Goal: Task Accomplishment & Management: Use online tool/utility

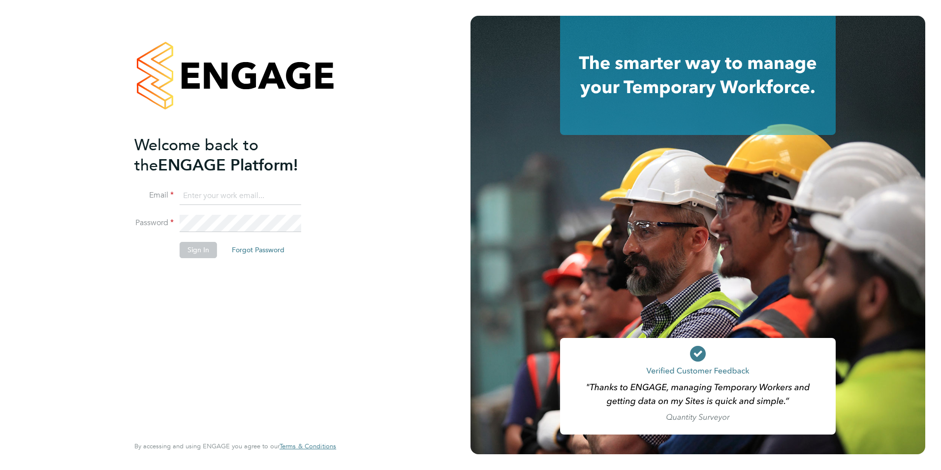
type input "[PERSON_NAME][EMAIL_ADDRESS][PERSON_NAME][DOMAIN_NAME]"
click at [244, 194] on input "[PERSON_NAME][EMAIL_ADDRESS][PERSON_NAME][DOMAIN_NAME]" at bounding box center [241, 196] width 122 height 18
click at [191, 244] on button "Sign In" at bounding box center [198, 250] width 37 height 16
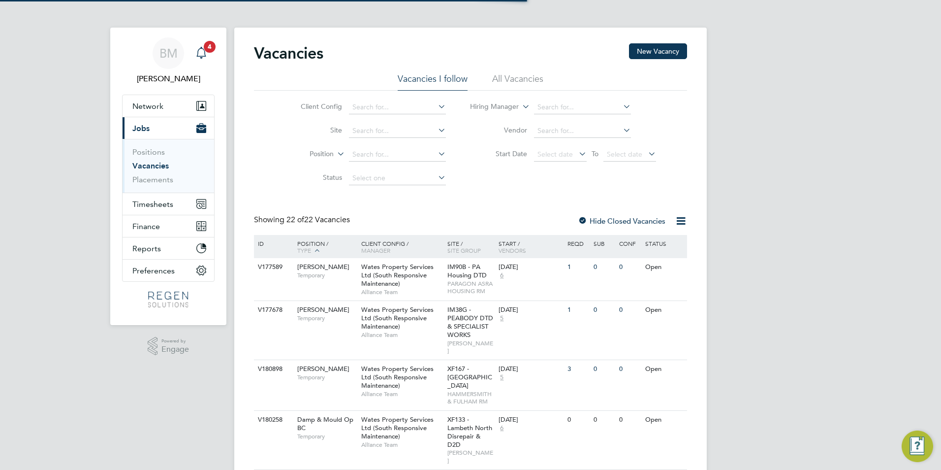
click at [205, 49] on span "4" at bounding box center [210, 47] width 12 height 12
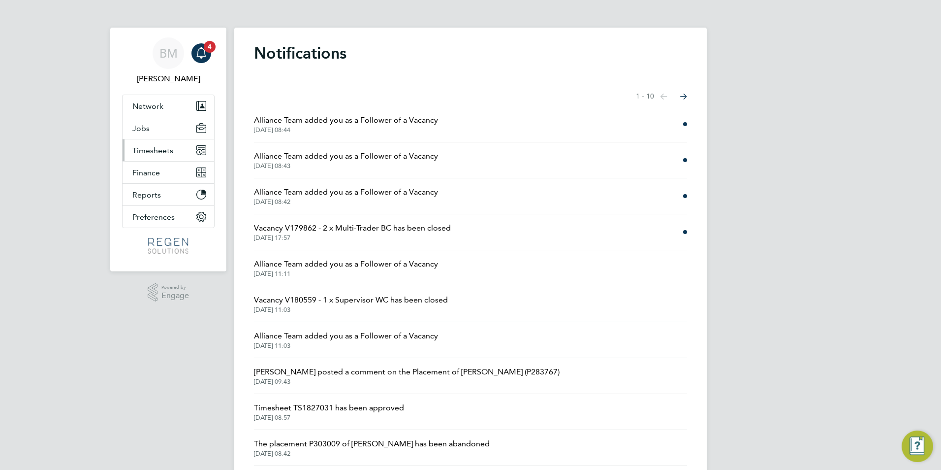
click at [159, 154] on span "Timesheets" at bounding box center [152, 150] width 41 height 9
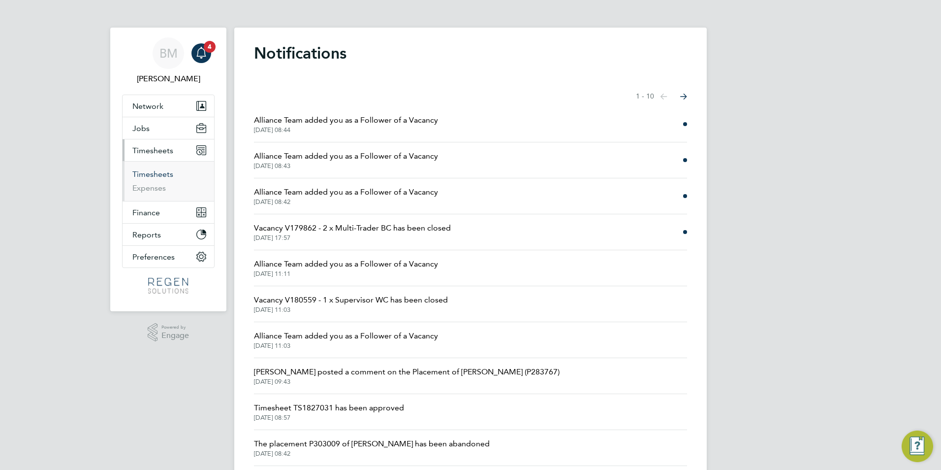
click at [161, 174] on link "Timesheets" at bounding box center [152, 173] width 41 height 9
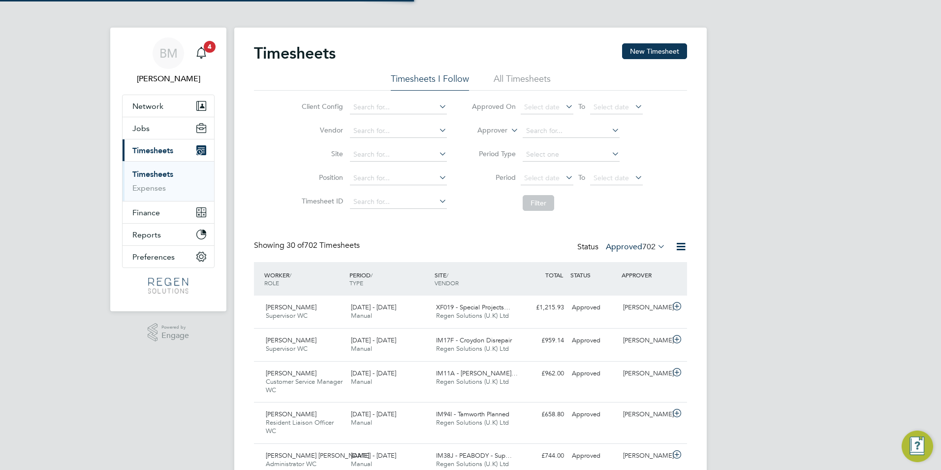
click at [653, 249] on span "702" at bounding box center [649, 247] width 13 height 10
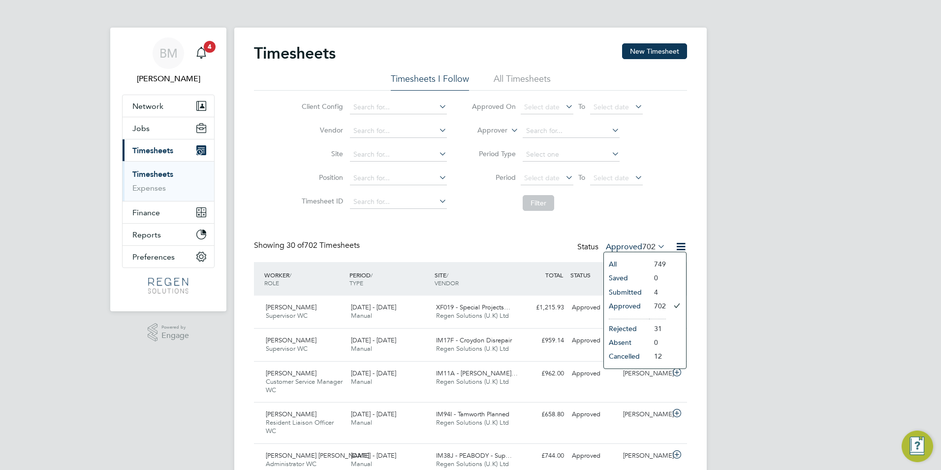
click at [649, 291] on li "4" at bounding box center [657, 292] width 17 height 14
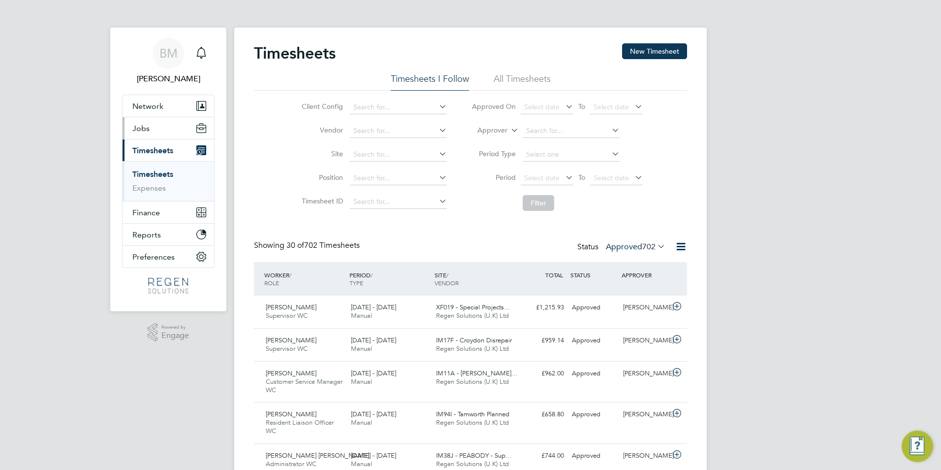
click at [144, 126] on span "Jobs" at bounding box center [140, 128] width 17 height 9
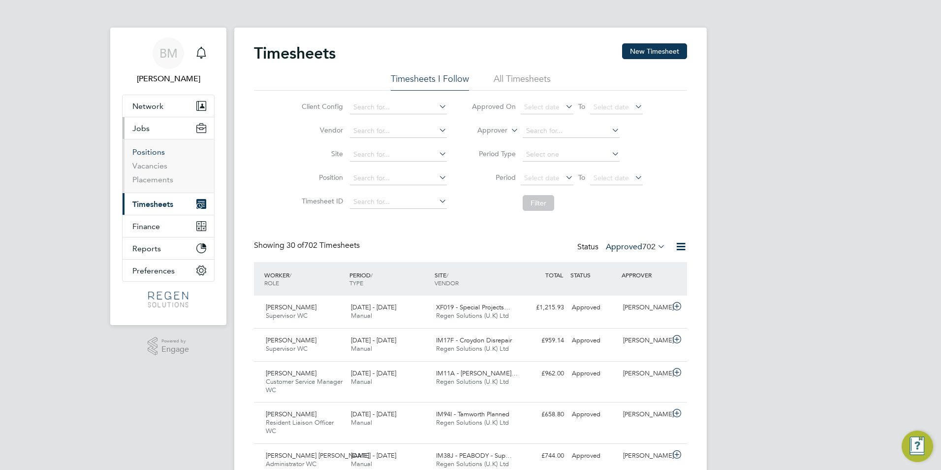
click at [158, 149] on link "Positions" at bounding box center [148, 151] width 32 height 9
